Goal: Task Accomplishment & Management: Manage account settings

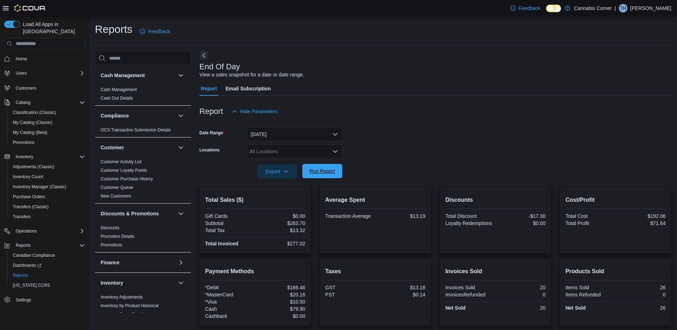
click at [328, 175] on span "Run Report" at bounding box center [321, 171] width 31 height 14
click at [327, 166] on span "Run Report" at bounding box center [321, 171] width 31 height 14
click at [330, 172] on span "Run Report" at bounding box center [322, 170] width 26 height 7
click at [30, 120] on span "My Catalog (Classic)" at bounding box center [33, 123] width 40 height 6
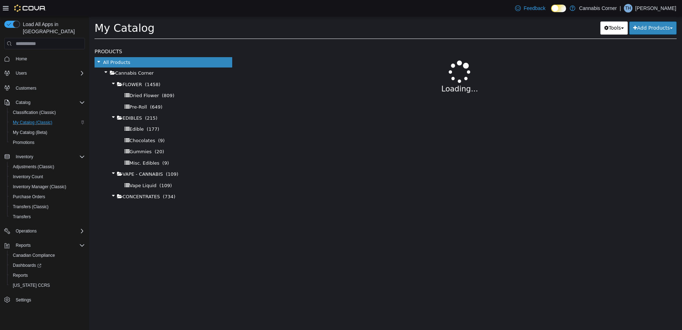
select select "**********"
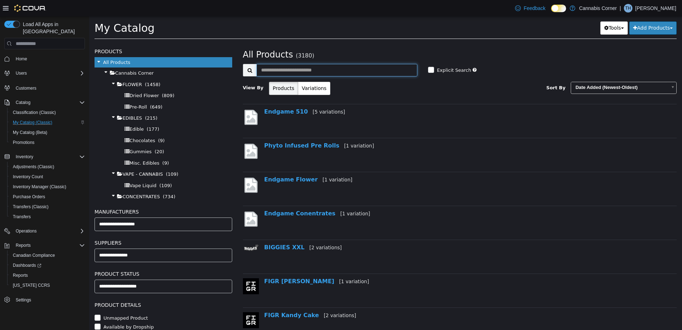
click at [380, 71] on input "text" at bounding box center [336, 70] width 161 height 12
type input "******"
select select "**********"
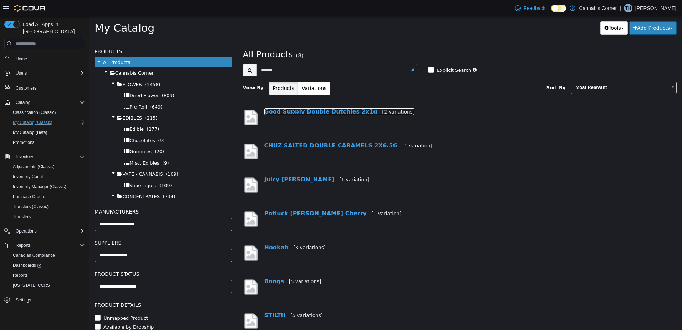
click at [289, 111] on link "Good Supply Double Dutchies 2x1g [2 variations]" at bounding box center [339, 111] width 151 height 7
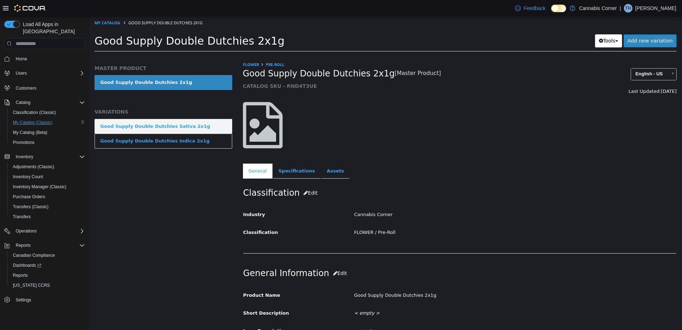
click at [211, 122] on link "Good Supply Double Dutchies Sativa 2x1g" at bounding box center [164, 126] width 138 height 15
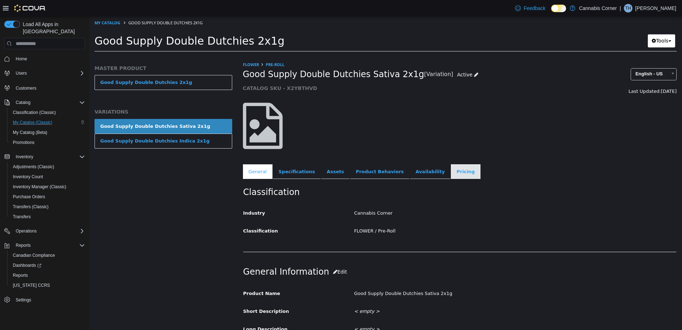
click at [451, 168] on link "Pricing" at bounding box center [466, 171] width 30 height 15
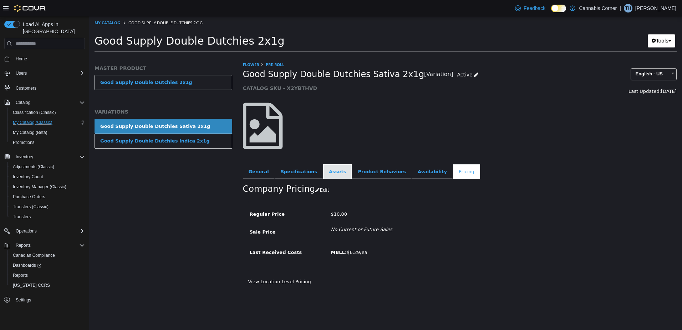
click at [328, 174] on link "Assets" at bounding box center [337, 171] width 29 height 15
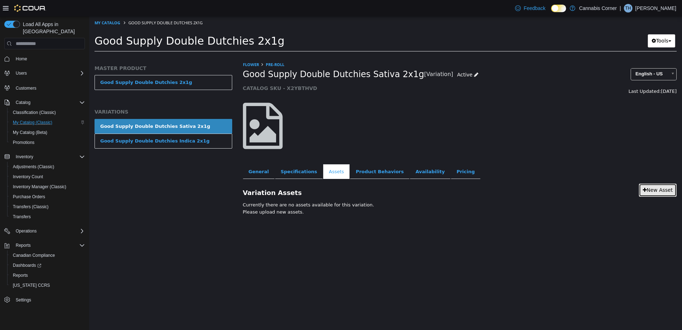
click at [663, 190] on link "New Asset" at bounding box center [658, 189] width 38 height 13
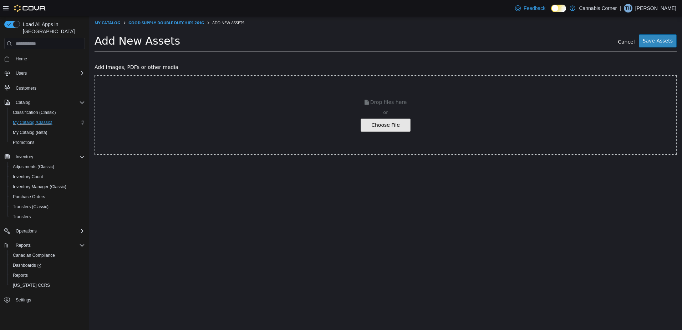
click at [387, 130] on input "file" at bounding box center [12, 125] width 796 height 12
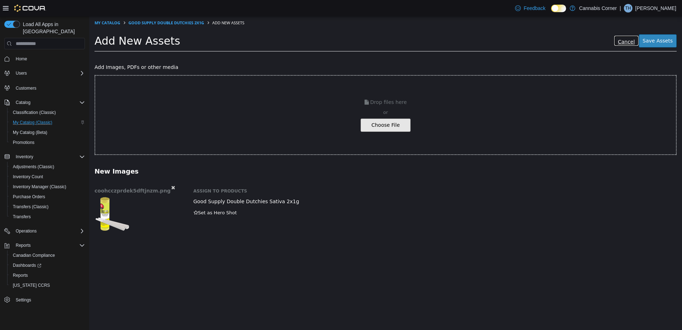
click at [631, 41] on link "Cancel" at bounding box center [626, 40] width 25 height 11
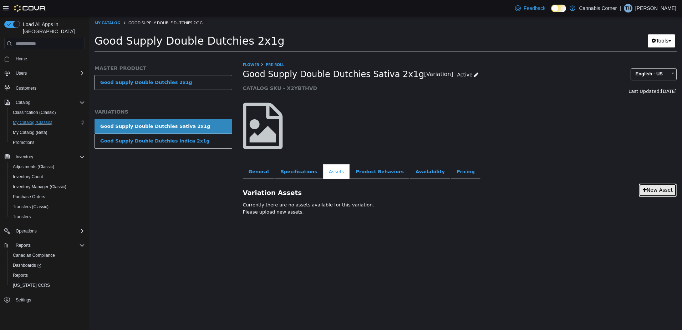
click at [660, 187] on link "New Asset" at bounding box center [658, 189] width 38 height 13
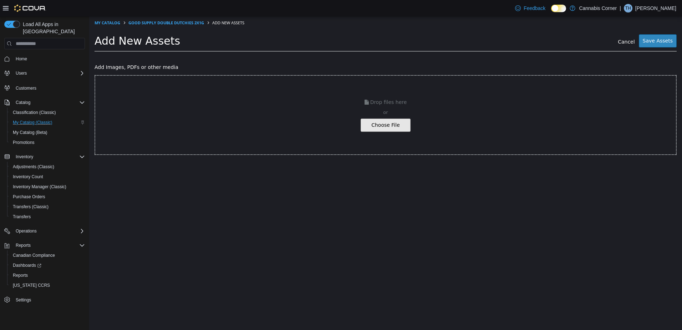
click at [386, 119] on input "file" at bounding box center [12, 125] width 796 height 12
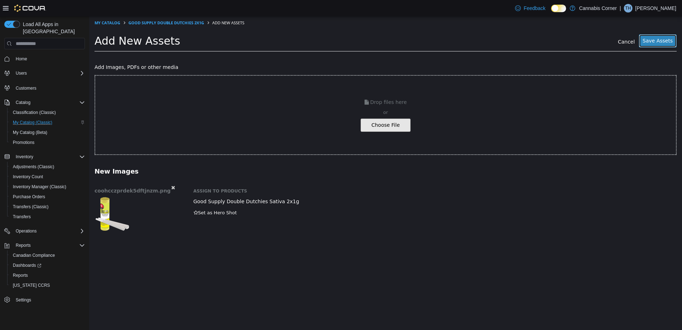
click at [665, 40] on button "Save Assets" at bounding box center [658, 40] width 38 height 13
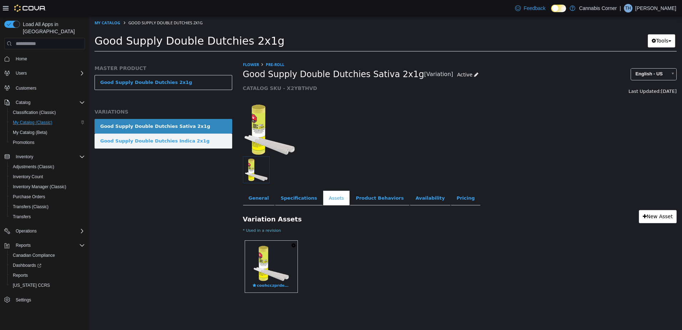
click at [153, 143] on div "Good Supply Double Dutchies Indica 2x1g" at bounding box center [155, 140] width 110 height 7
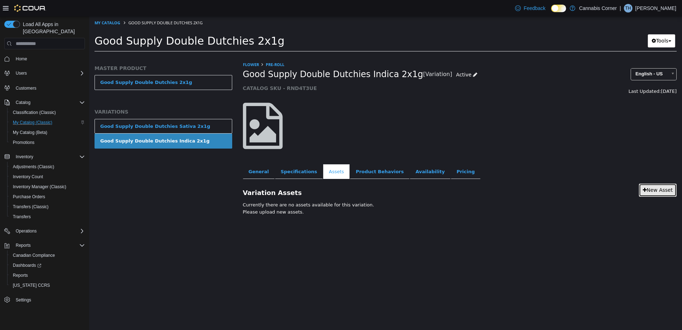
click at [651, 192] on link "New Asset" at bounding box center [658, 189] width 38 height 13
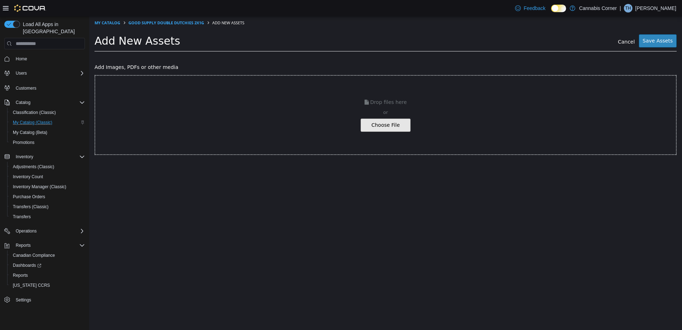
click at [376, 122] on input "file" at bounding box center [12, 125] width 796 height 12
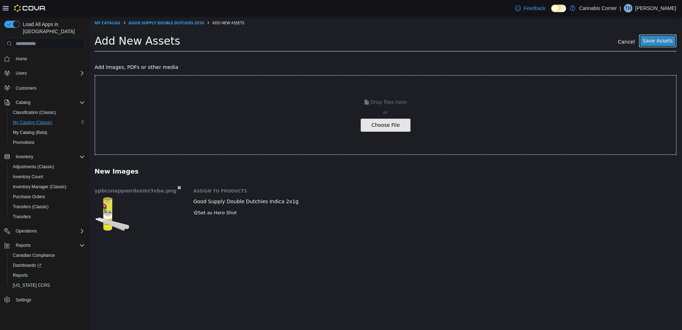
click at [665, 39] on button "Save Assets" at bounding box center [658, 40] width 38 height 13
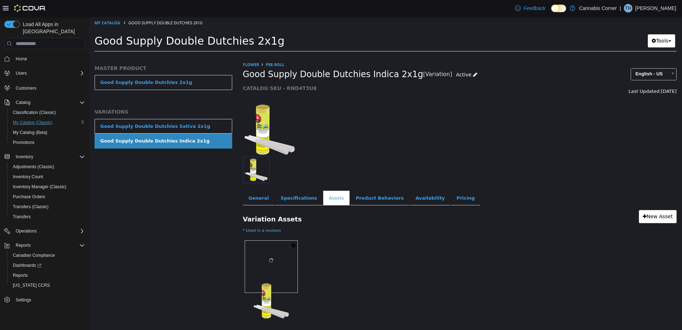
click at [453, 234] on div "Variation Assets New Asset * Used in a revision Set As Hero Shot Preview Downlo…" at bounding box center [460, 256] width 445 height 102
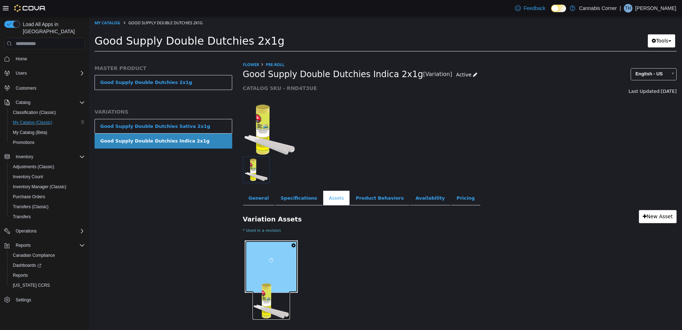
click at [290, 264] on div at bounding box center [271, 262] width 37 height 37
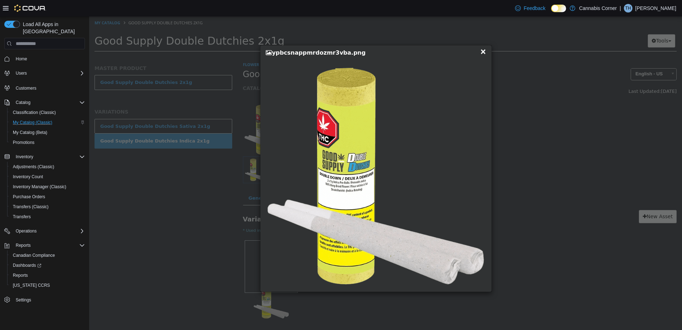
click at [484, 51] on span "×" at bounding box center [483, 51] width 6 height 9
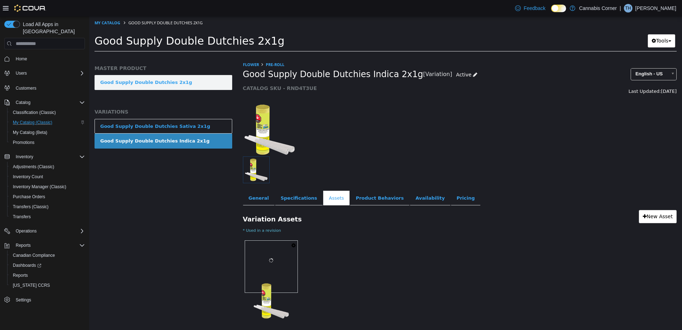
click at [170, 81] on link "Good Supply Double Dutchies 2x1g" at bounding box center [164, 82] width 138 height 15
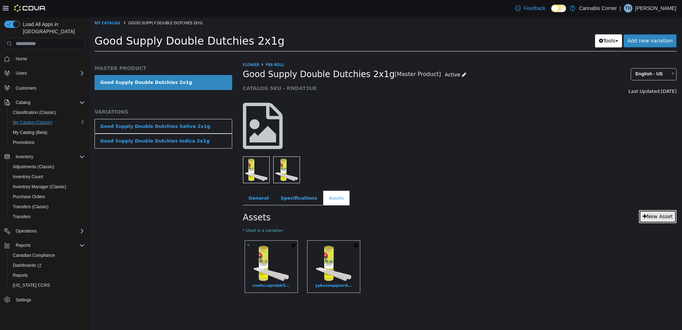
click at [651, 214] on link "New Asset" at bounding box center [658, 216] width 38 height 13
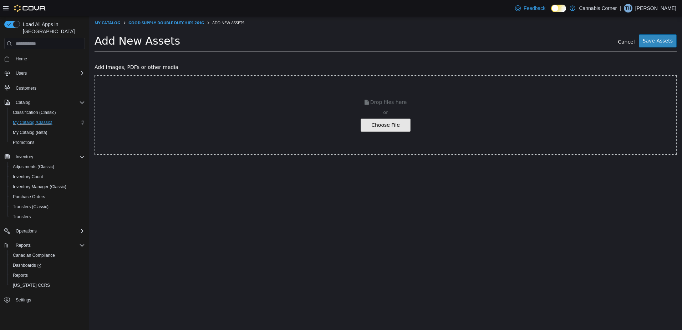
click at [394, 125] on input "file" at bounding box center [12, 125] width 796 height 12
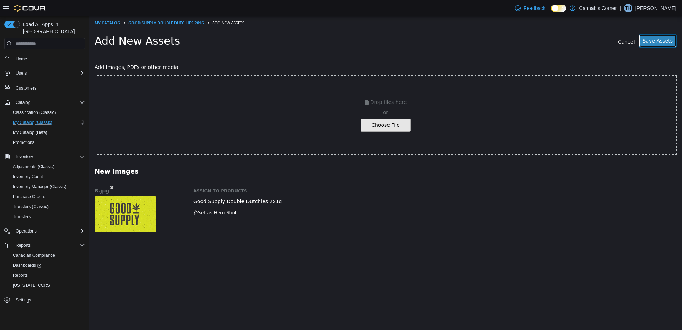
click at [660, 39] on button "Save Assets" at bounding box center [658, 40] width 38 height 13
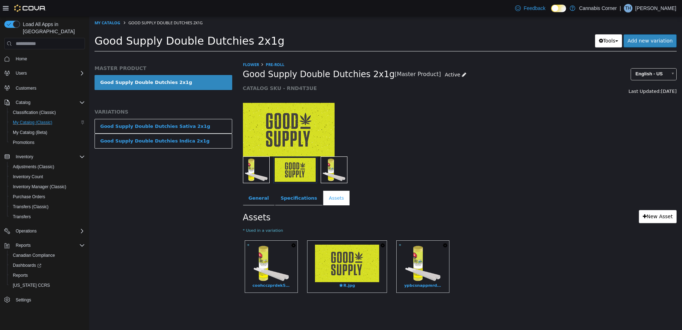
click at [443, 242] on button "button" at bounding box center [445, 245] width 8 height 10
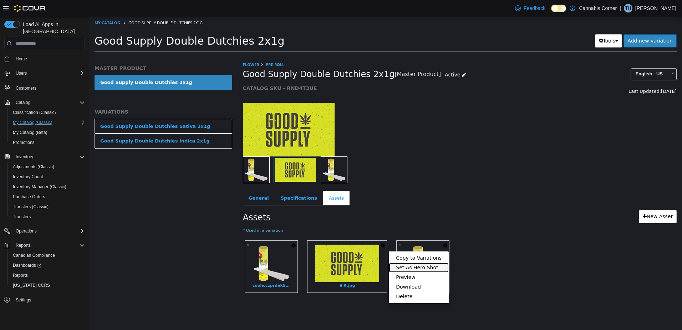
click at [431, 270] on link "Set As Hero Shot" at bounding box center [419, 268] width 60 height 10
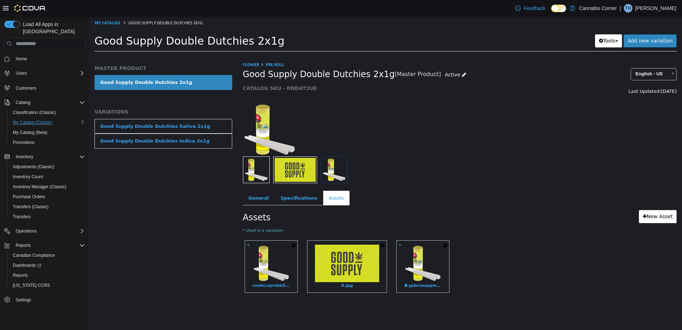
click at [385, 246] on button "button" at bounding box center [383, 245] width 8 height 10
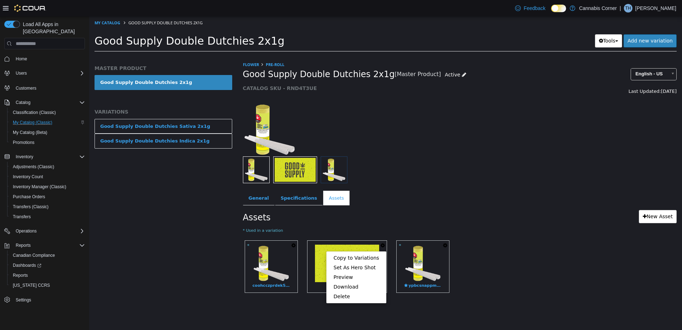
click at [445, 245] on icon "button" at bounding box center [445, 245] width 4 height 5
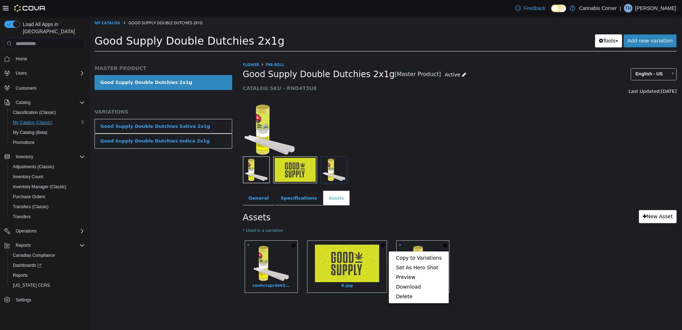
click at [385, 244] on icon "button" at bounding box center [383, 245] width 4 height 5
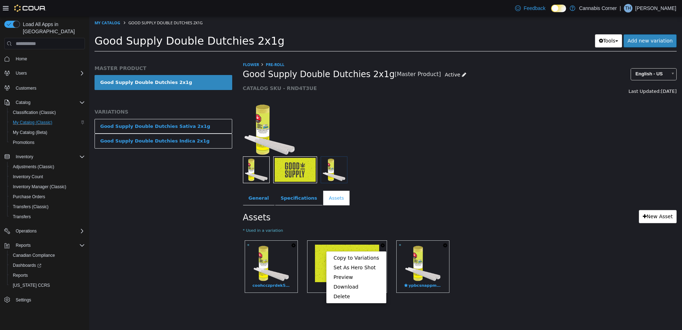
click at [295, 246] on icon "button" at bounding box center [293, 245] width 4 height 5
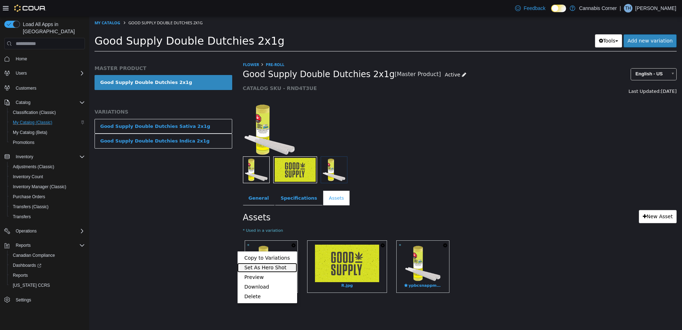
click at [285, 268] on link "Set As Hero Shot" at bounding box center [267, 268] width 60 height 10
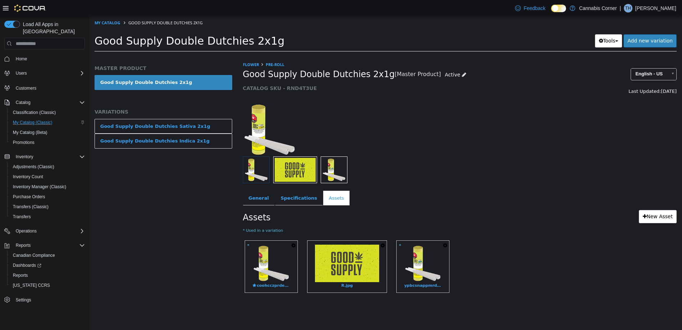
click at [196, 76] on link "Good Supply Double Dutchies 2x1g" at bounding box center [164, 82] width 138 height 15
click at [204, 91] on div "Good Supply Double Dutchies 2x1g" at bounding box center [164, 90] width 138 height 30
click at [357, 260] on img at bounding box center [347, 262] width 64 height 37
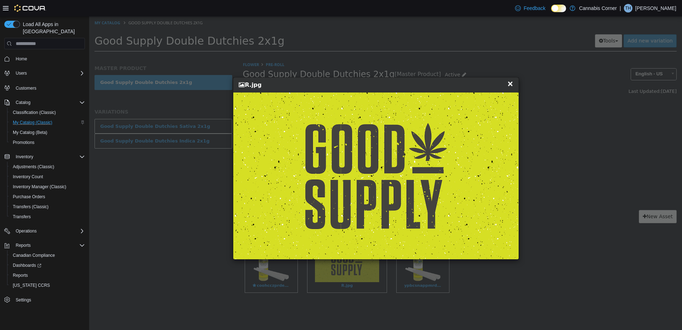
click at [510, 83] on span "×" at bounding box center [510, 83] width 6 height 9
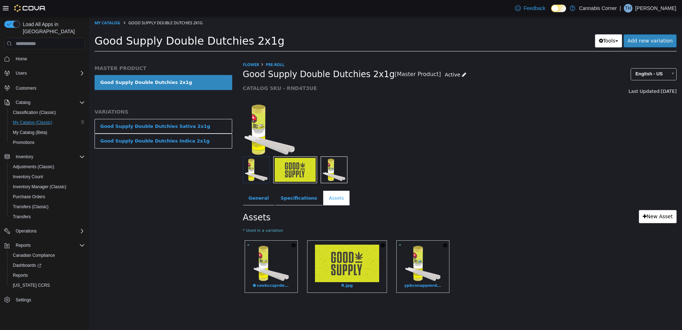
click at [384, 246] on icon "button" at bounding box center [383, 245] width 4 height 5
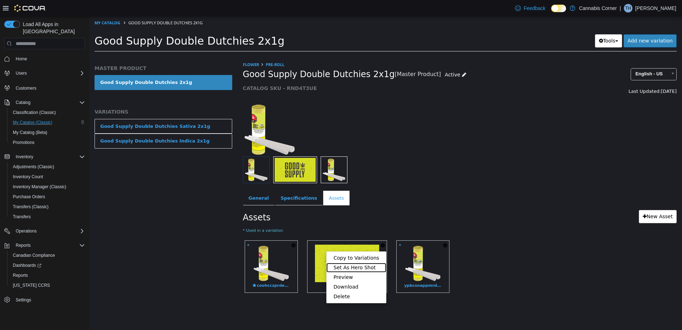
click at [349, 270] on link "Set As Hero Shot" at bounding box center [356, 268] width 60 height 10
click at [349, 268] on link "Set As Hero Shot" at bounding box center [356, 268] width 60 height 10
click at [397, 192] on ul "General Specifications Assets Marketing" at bounding box center [460, 197] width 434 height 15
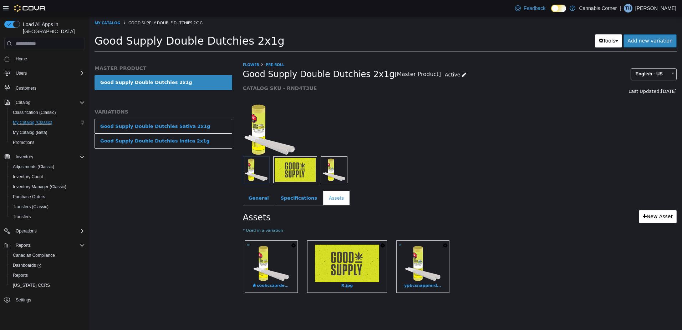
click at [200, 77] on link "Good Supply Double Dutchies 2x1g" at bounding box center [164, 82] width 138 height 15
click at [186, 83] on link "Good Supply Double Dutchies 2x1g" at bounding box center [164, 82] width 138 height 15
click at [172, 123] on div "Good Supply Double Dutchies Sativa 2x1g" at bounding box center [155, 126] width 110 height 7
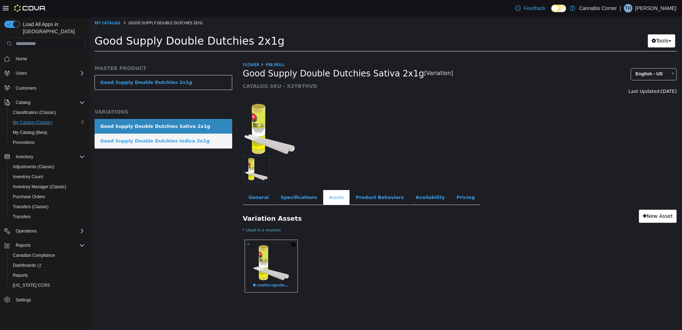
click at [177, 139] on div "Good Supply Double Dutchies Indica 2x1g" at bounding box center [155, 140] width 110 height 7
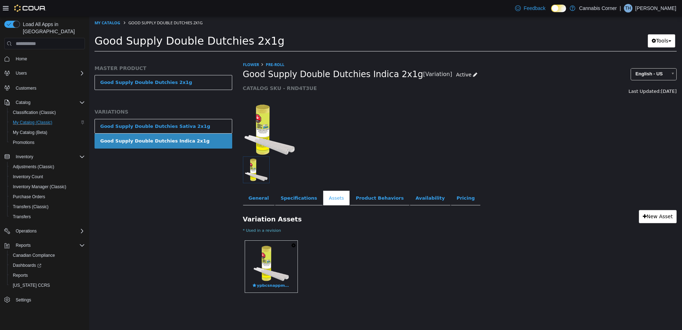
click at [157, 78] on link "Good Supply Double Dutchies 2x1g" at bounding box center [164, 82] width 138 height 15
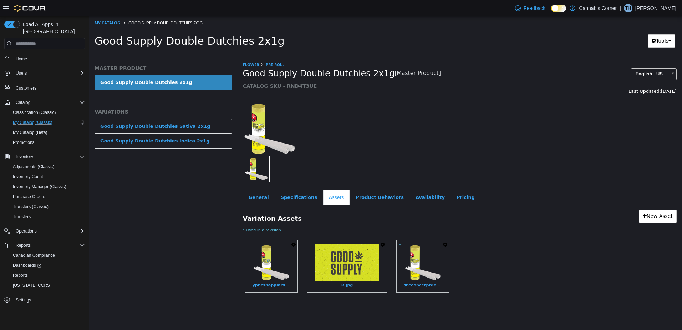
click at [175, 84] on link "Good Supply Double Dutchies 2x1g" at bounding box center [164, 82] width 138 height 15
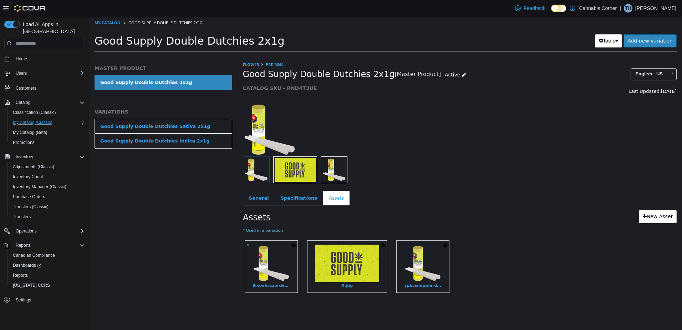
click at [175, 84] on link "Good Supply Double Dutchies 2x1g" at bounding box center [164, 82] width 138 height 15
click at [348, 272] on img at bounding box center [347, 262] width 64 height 37
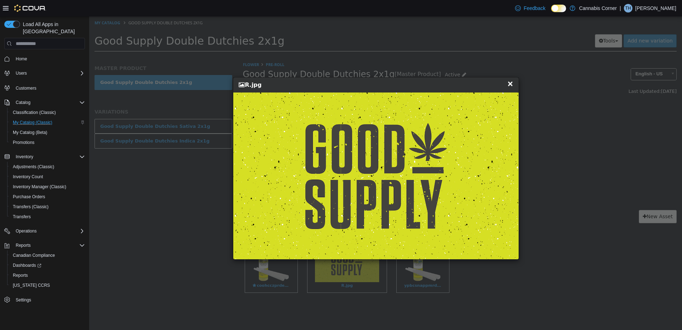
click at [510, 78] on div "× Close R.jpg" at bounding box center [375, 84] width 285 height 15
click at [107, 21] on div "× Close R.jpg" at bounding box center [376, 168] width 575 height 304
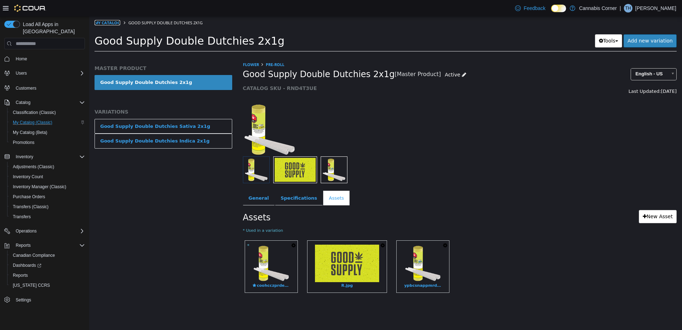
click at [107, 21] on link "My Catalog" at bounding box center [108, 22] width 26 height 5
select select "**********"
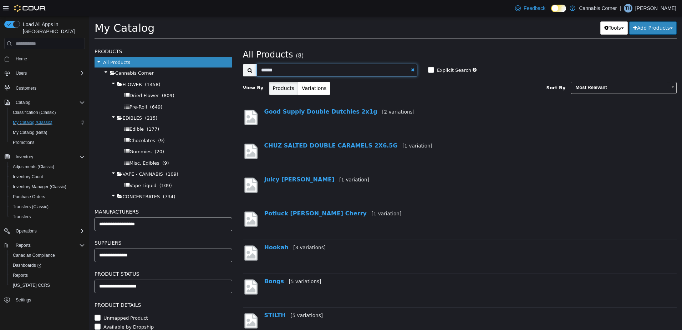
click at [354, 69] on input "******" at bounding box center [336, 70] width 161 height 12
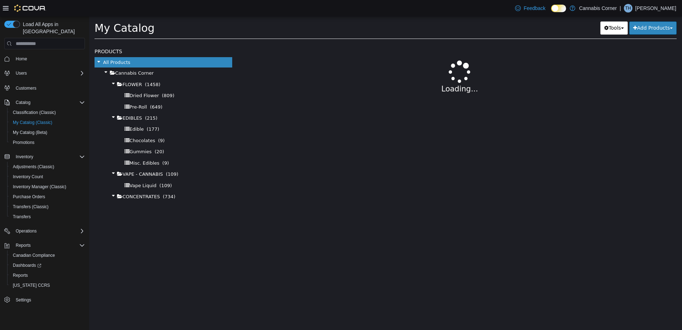
select select "**********"
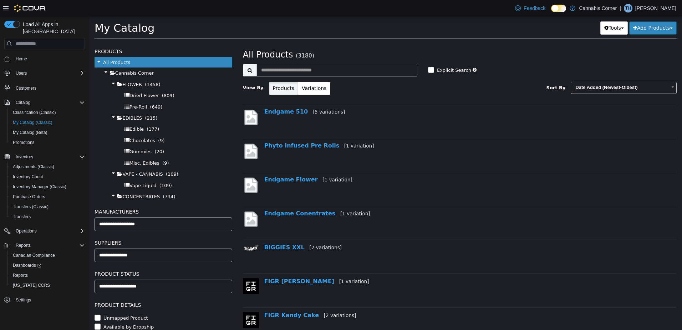
click at [334, 61] on div "**********" at bounding box center [460, 73] width 434 height 53
click at [330, 68] on input "text" at bounding box center [336, 70] width 161 height 12
type input "*****"
select select "**********"
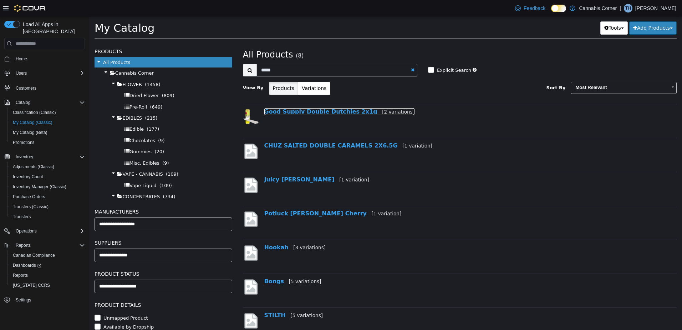
click at [329, 110] on link "Good Supply Double Dutchies 2x1g [2 variations]" at bounding box center [339, 111] width 151 height 7
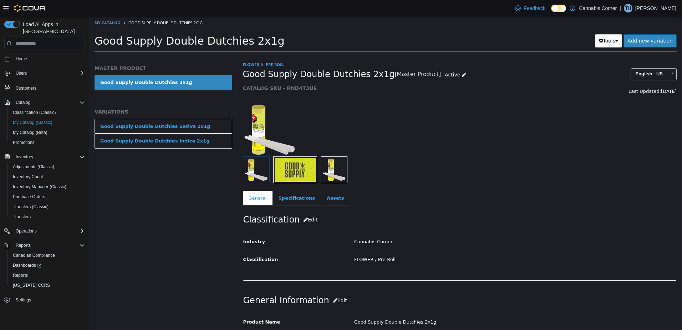
click at [333, 165] on img "button" at bounding box center [334, 170] width 24 height 24
click at [334, 199] on link "Assets" at bounding box center [335, 197] width 29 height 15
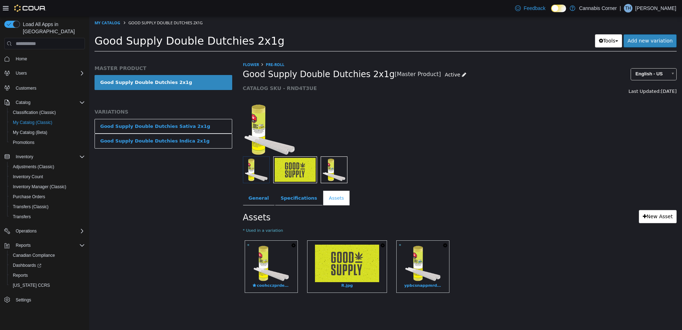
click at [381, 245] on icon "button" at bounding box center [383, 245] width 4 height 5
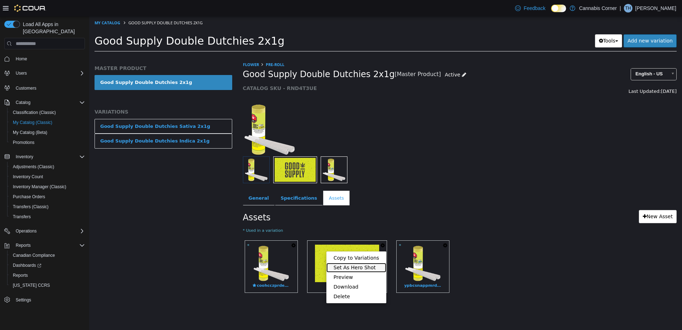
click at [360, 268] on link "Set As Hero Shot" at bounding box center [356, 268] width 60 height 10
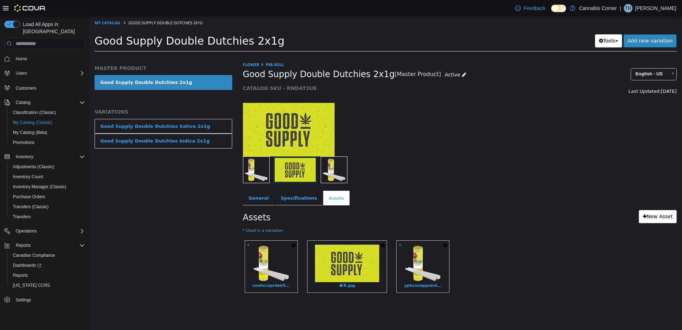
click at [204, 79] on link "Good Supply Double Dutchies 2x1g" at bounding box center [164, 82] width 138 height 15
click at [115, 22] on link "My Catalog" at bounding box center [108, 22] width 26 height 5
select select "**********"
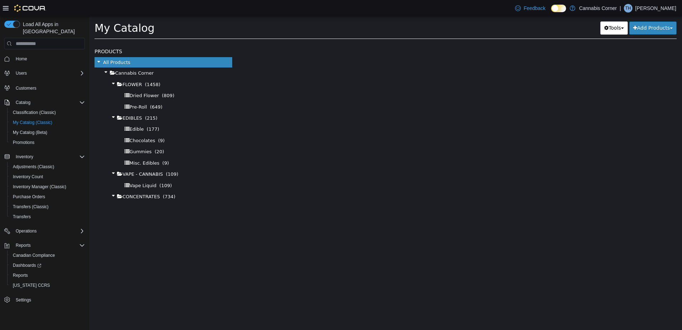
select select "**********"
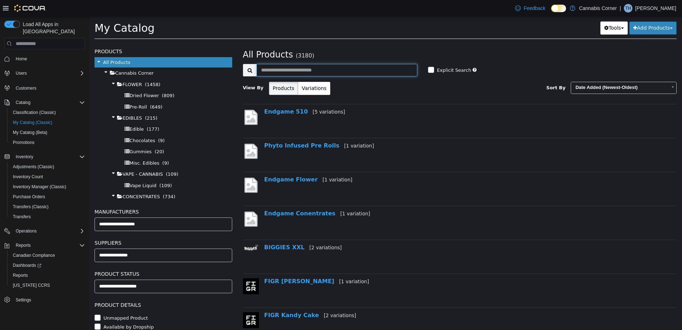
click at [319, 69] on input "text" at bounding box center [336, 70] width 161 height 12
type input "******"
select select "**********"
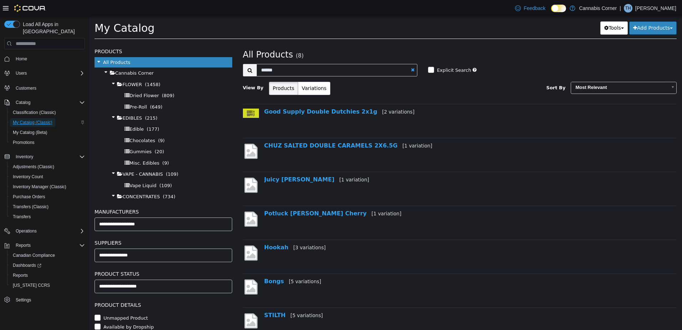
click at [24, 120] on span "My Catalog (Classic)" at bounding box center [33, 123] width 40 height 6
click at [411, 70] on link at bounding box center [413, 69] width 4 height 5
select select "**********"
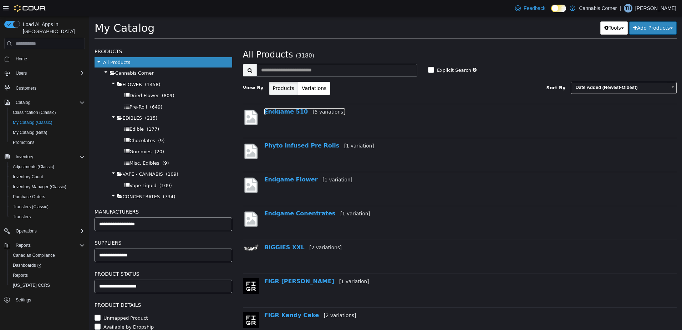
click at [280, 111] on link "Endgame 510 [5 variations]" at bounding box center [304, 111] width 81 height 7
